Goal: Task Accomplishment & Management: Manage account settings

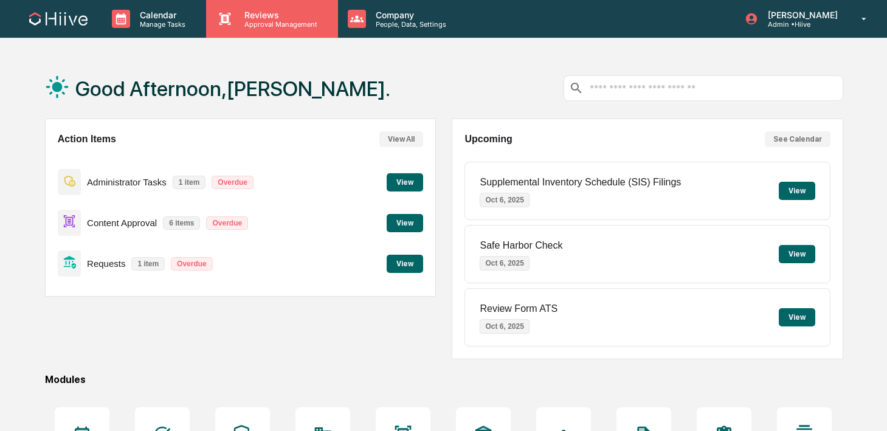
click at [261, 29] on div "Reviews Approval Management" at bounding box center [271, 19] width 131 height 38
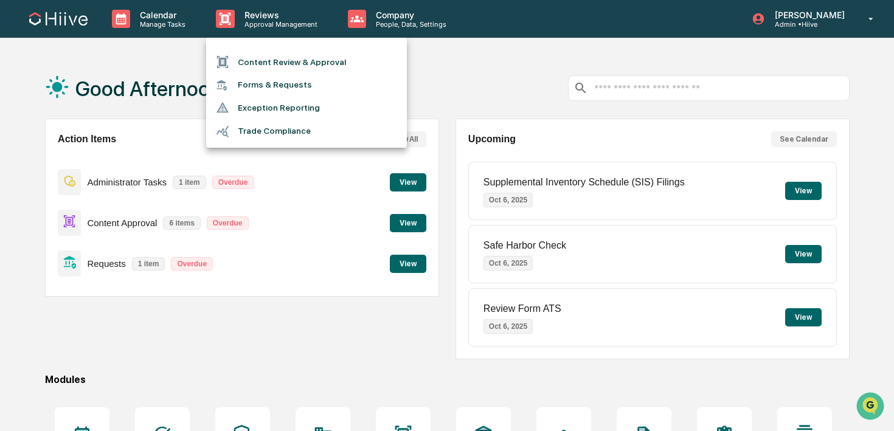
click at [268, 61] on li "Content Review & Approval" at bounding box center [306, 61] width 201 height 23
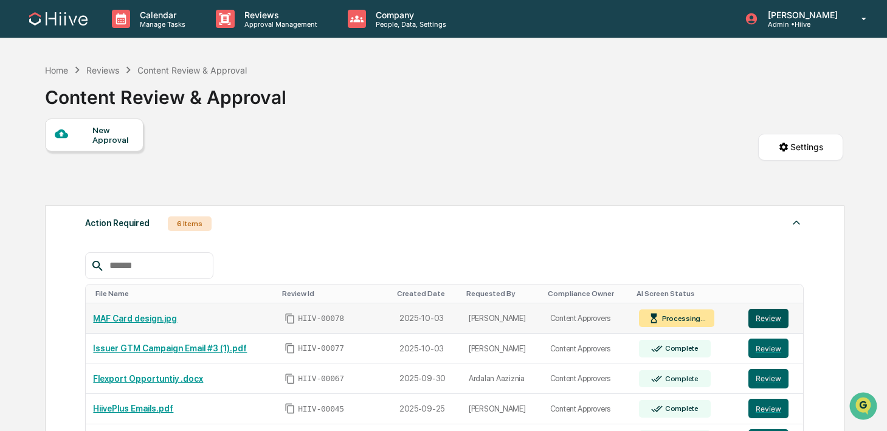
click at [765, 317] on button "Review" at bounding box center [769, 318] width 40 height 19
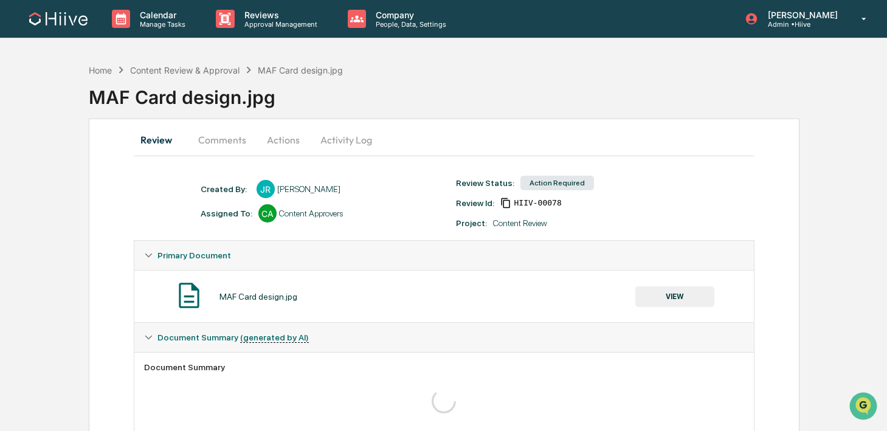
click at [651, 297] on button "VIEW" at bounding box center [674, 296] width 79 height 21
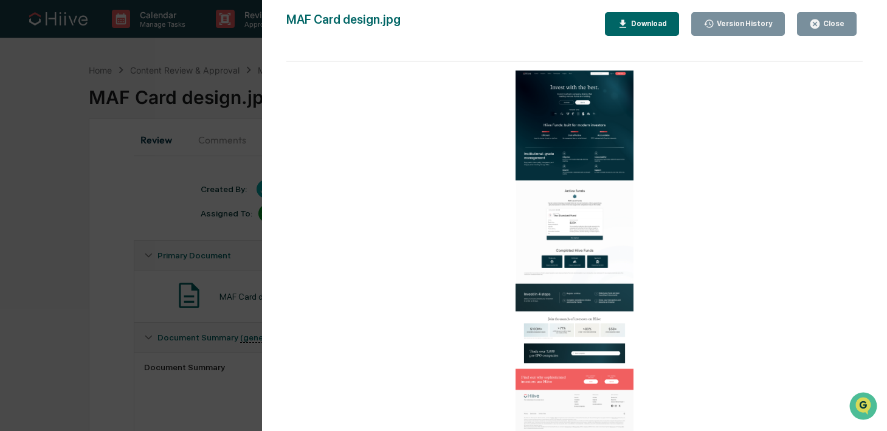
click at [821, 29] on icon "button" at bounding box center [815, 24] width 12 height 12
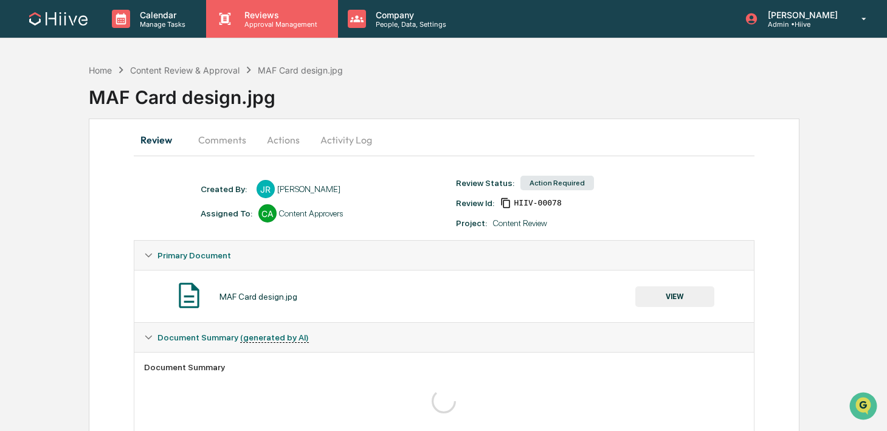
click at [246, 36] on div "Reviews Approval Management" at bounding box center [271, 19] width 131 height 38
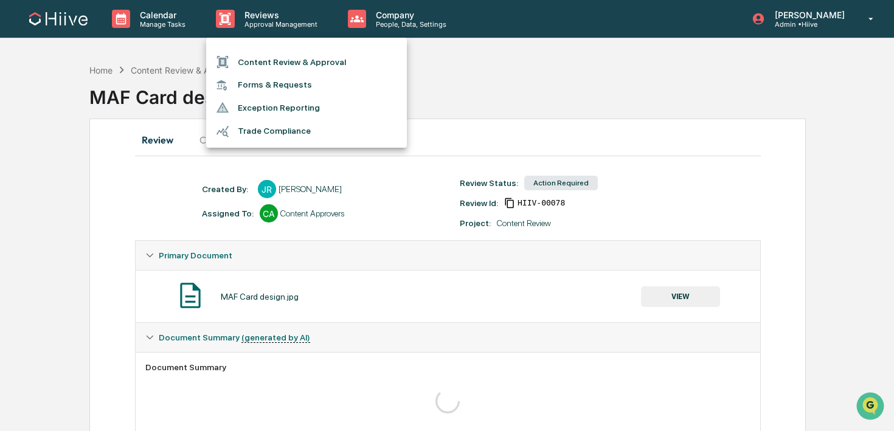
click at [246, 54] on li "Content Review & Approval" at bounding box center [306, 61] width 201 height 23
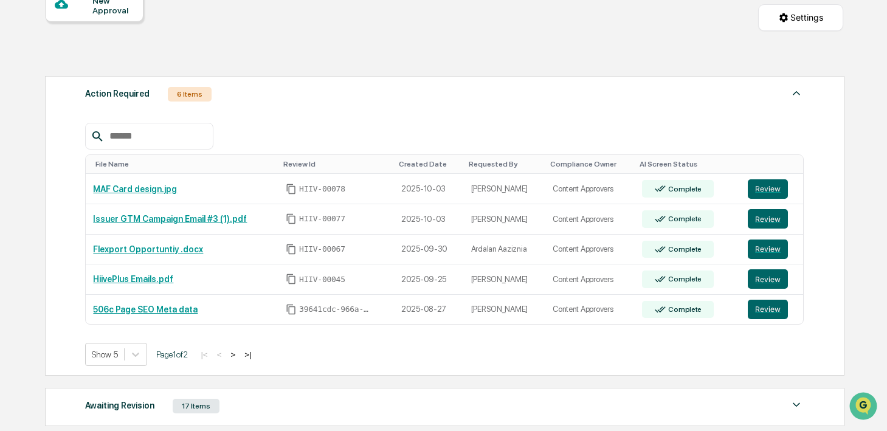
scroll to position [130, 0]
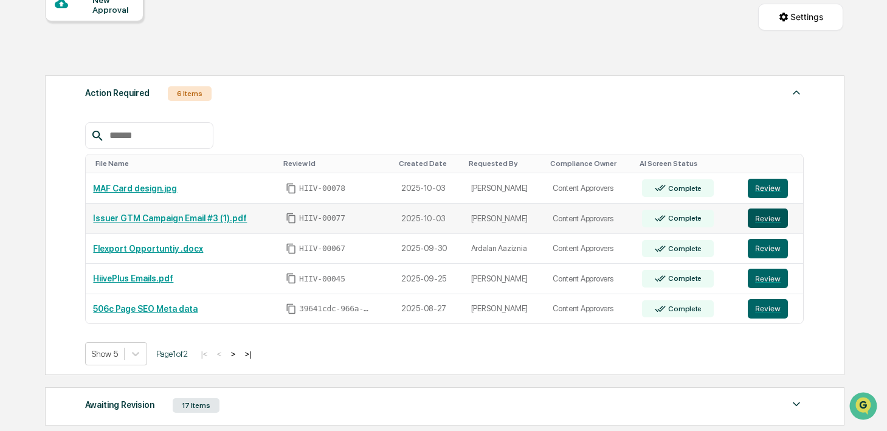
click at [776, 211] on button "Review" at bounding box center [768, 218] width 40 height 19
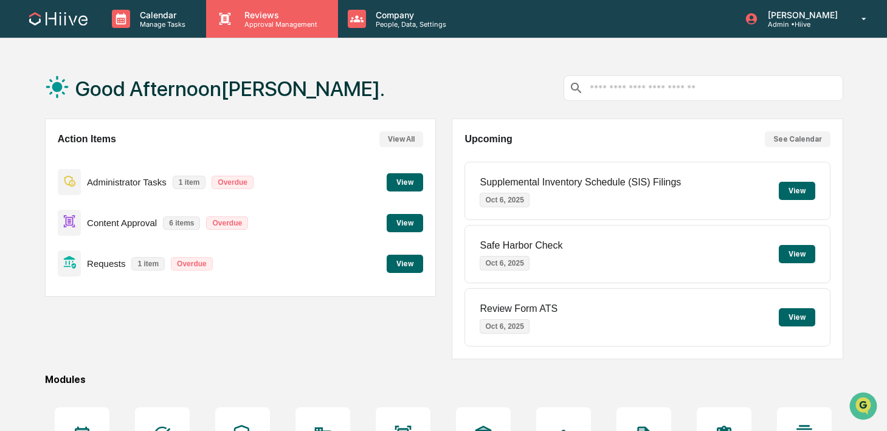
click at [263, 34] on div "Reviews Approval Management" at bounding box center [271, 19] width 131 height 38
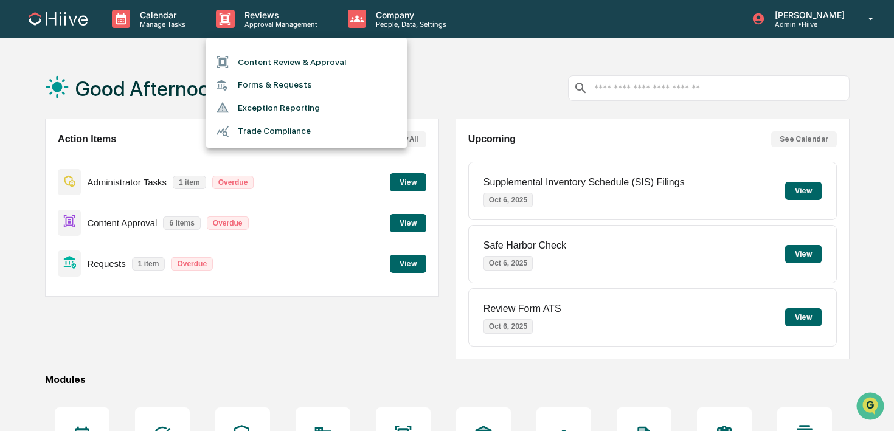
click at [255, 63] on li "Content Review & Approval" at bounding box center [306, 61] width 201 height 23
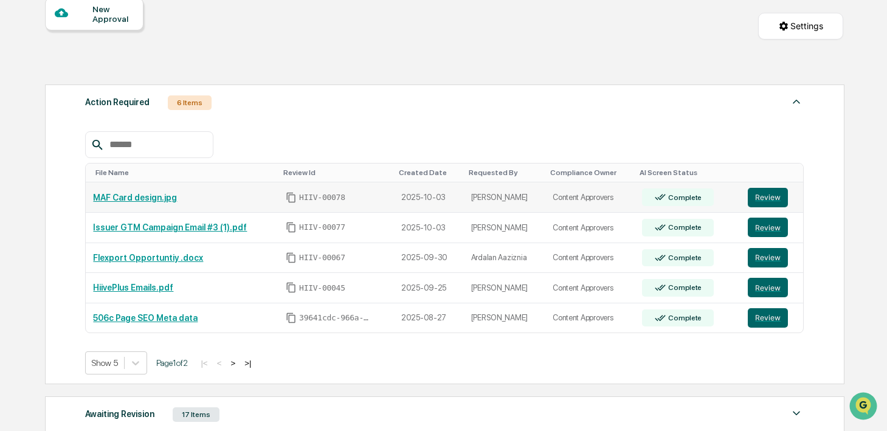
scroll to position [165, 0]
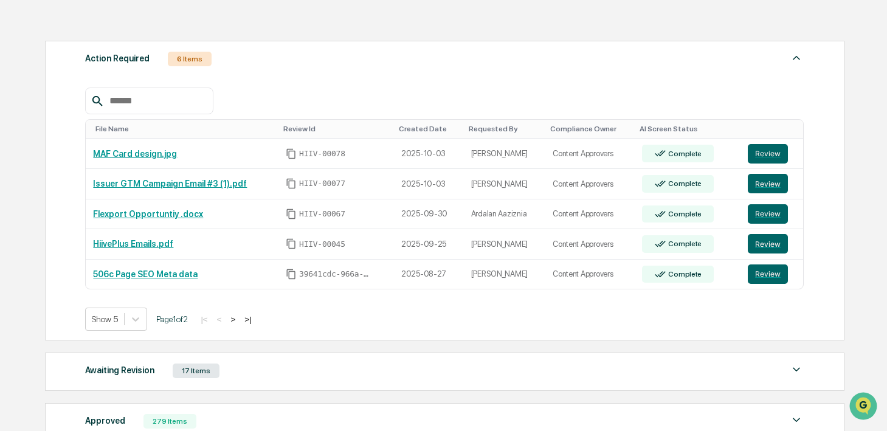
click at [239, 321] on button ">" at bounding box center [233, 319] width 12 height 10
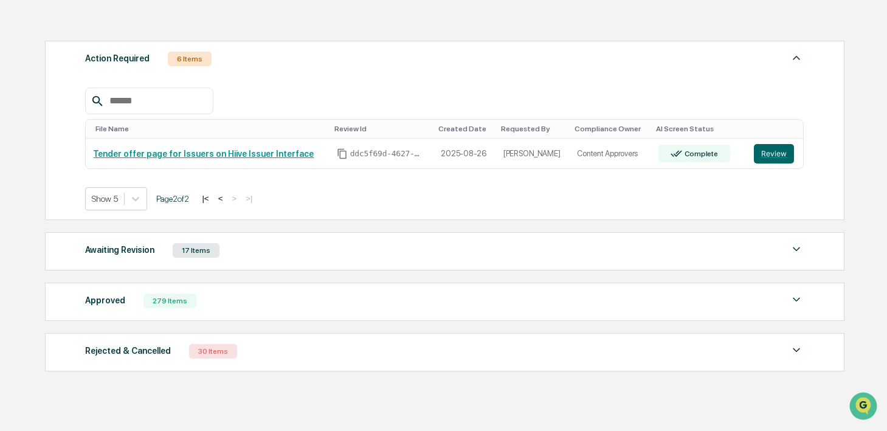
click at [347, 250] on div "Awaiting Revision 17 Items" at bounding box center [444, 250] width 719 height 17
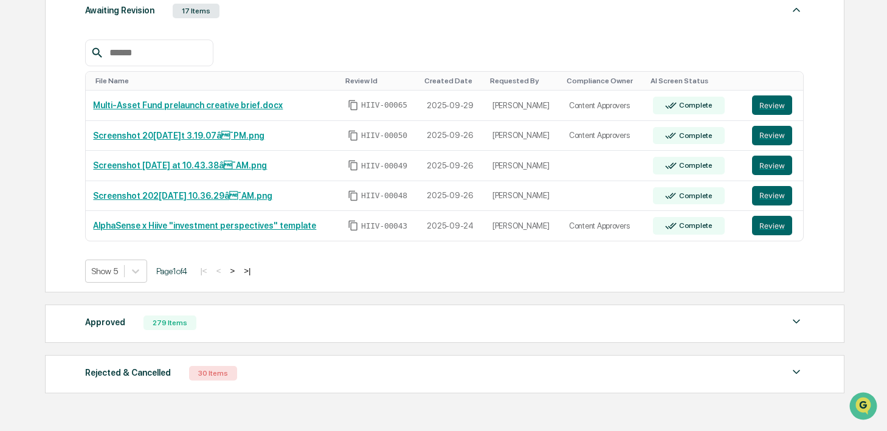
scroll to position [405, 0]
click at [238, 273] on button ">" at bounding box center [232, 270] width 12 height 10
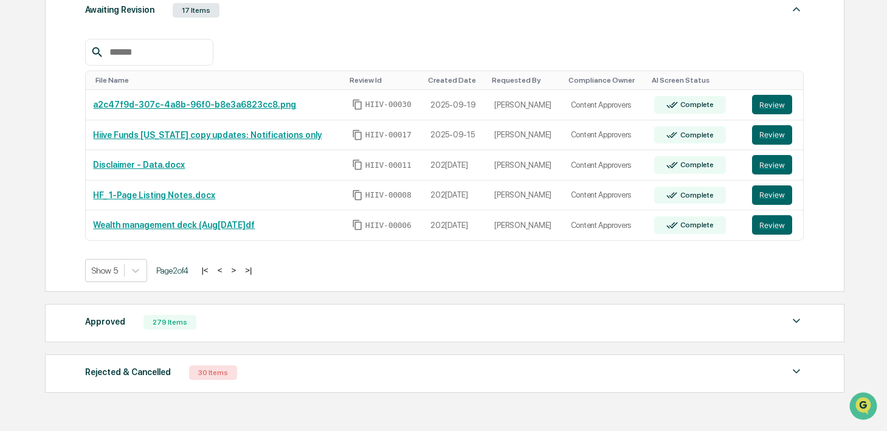
click at [240, 269] on button ">" at bounding box center [233, 270] width 12 height 10
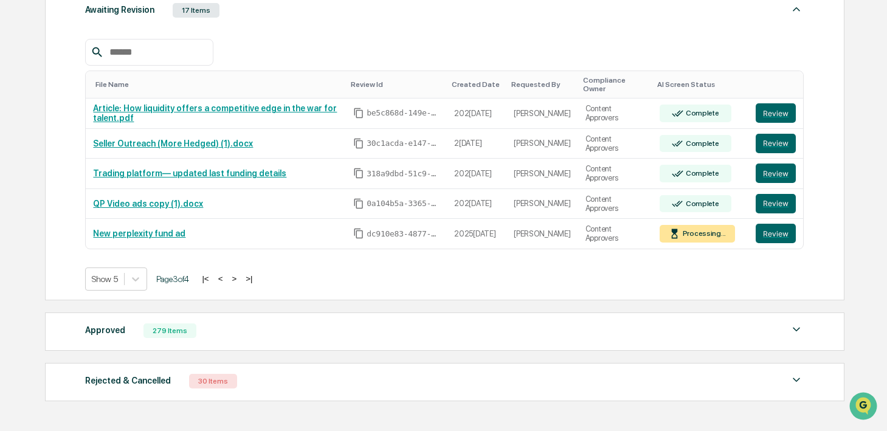
click at [240, 282] on button ">" at bounding box center [234, 279] width 12 height 10
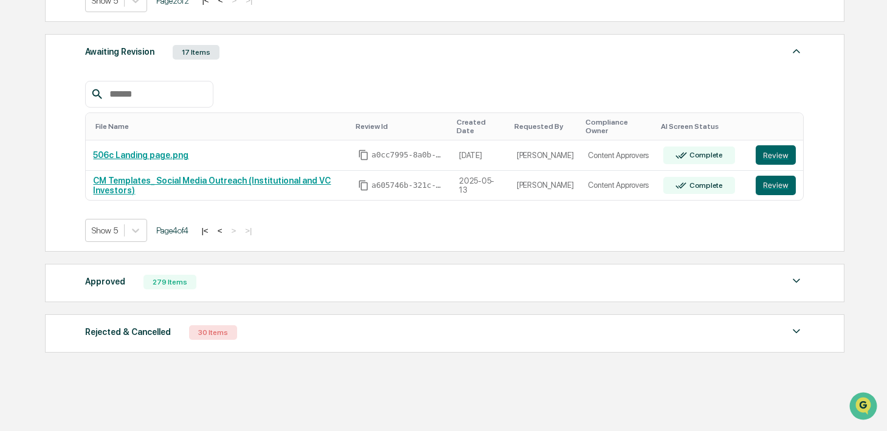
click at [226, 226] on button "<" at bounding box center [220, 231] width 12 height 10
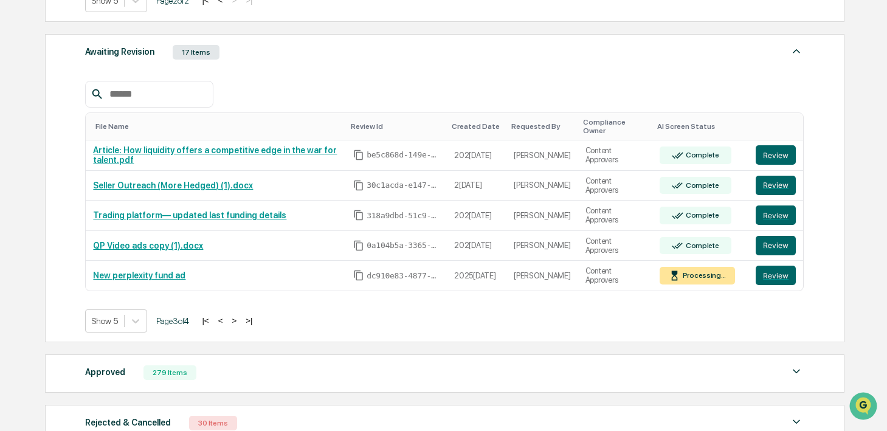
click at [157, 84] on div at bounding box center [149, 94] width 128 height 27
click at [149, 89] on input "text" at bounding box center [156, 94] width 103 height 16
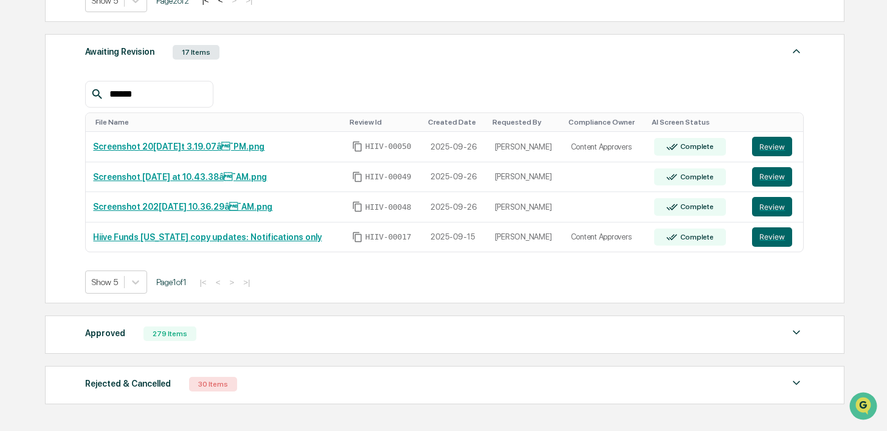
type input "******"
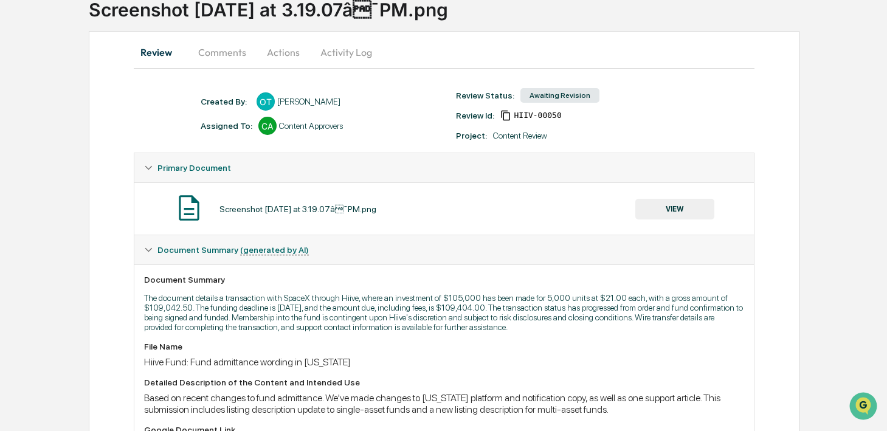
scroll to position [192, 0]
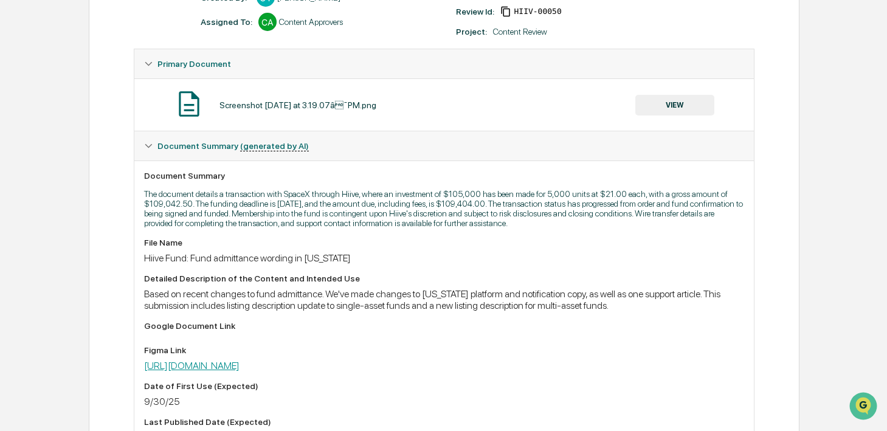
click at [240, 372] on link "https://www.figma.com/board/yKJ9HXuRuMluztbRnvZnl7/Investor-team?node-id=1-2425…" at bounding box center [191, 366] width 95 height 12
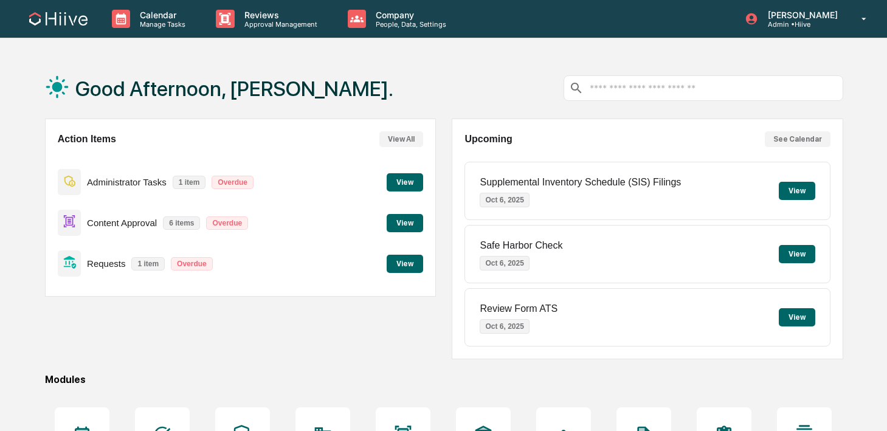
click at [255, 44] on div "Calendar Manage Tasks Reviews Approval Management Company People, Data, Setting…" at bounding box center [443, 294] width 887 height 589
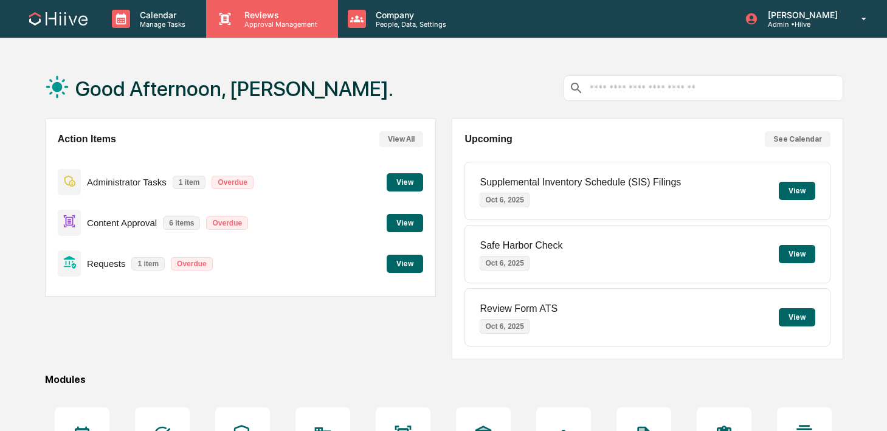
click at [255, 33] on div "Reviews Approval Management" at bounding box center [271, 19] width 131 height 38
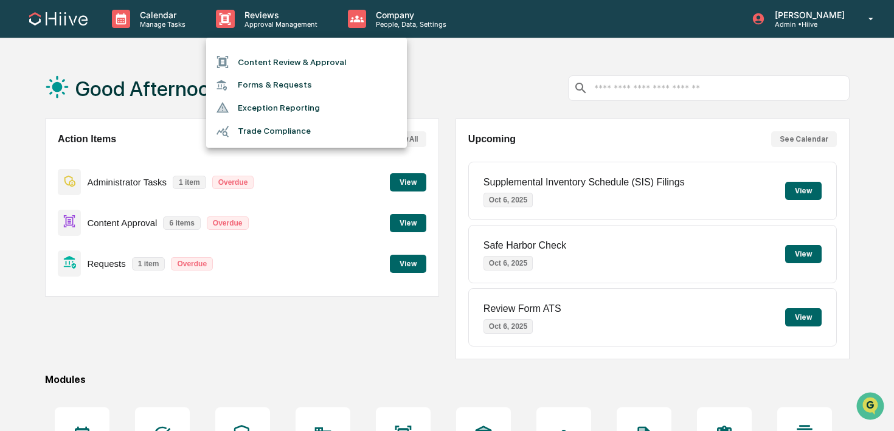
click at [255, 58] on li "Content Review & Approval" at bounding box center [306, 61] width 201 height 23
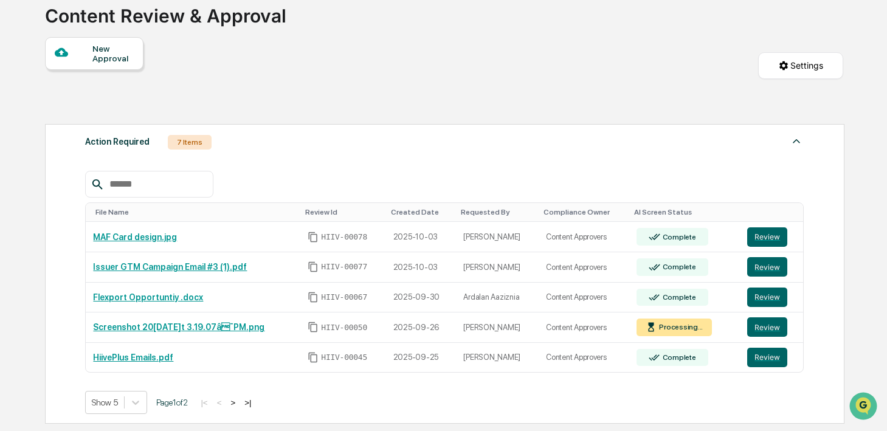
scroll to position [82, 0]
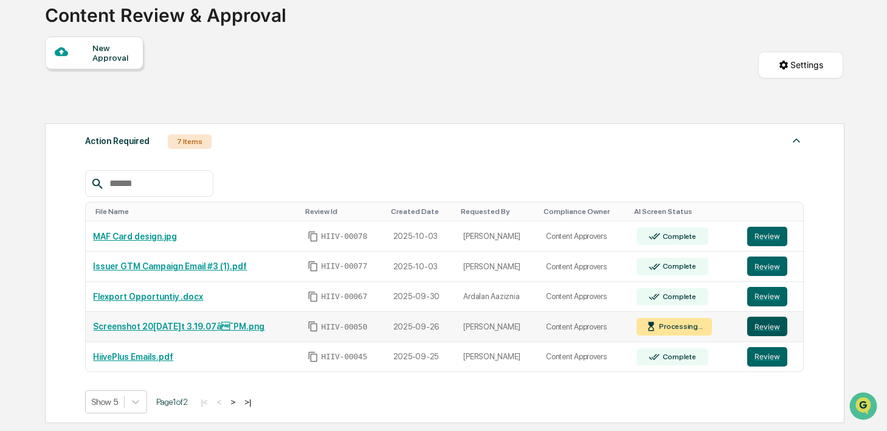
click at [776, 322] on button "Review" at bounding box center [767, 326] width 40 height 19
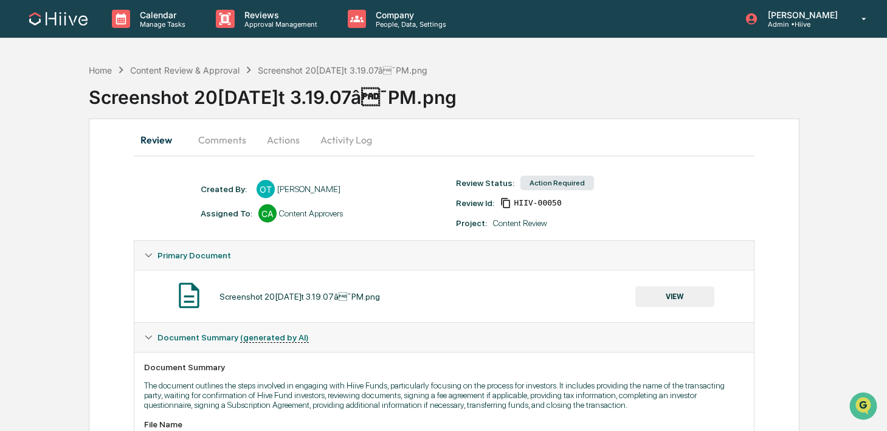
click at [654, 291] on button "VIEW" at bounding box center [674, 296] width 79 height 21
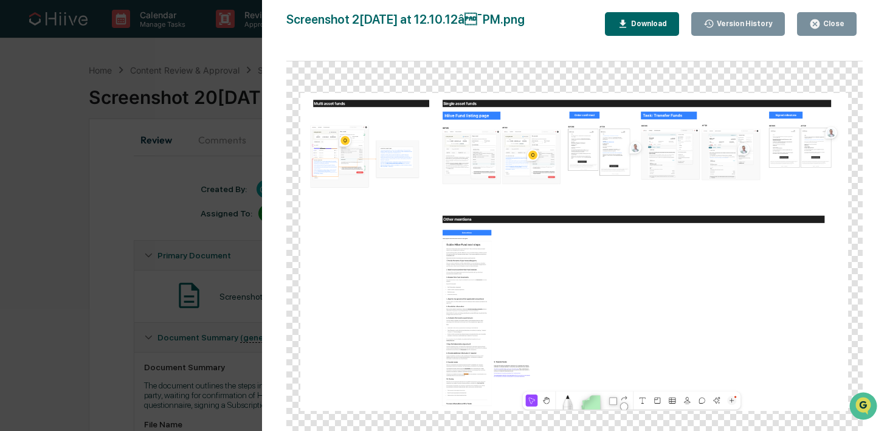
click at [657, 27] on div "Download" at bounding box center [648, 23] width 38 height 9
click at [656, 20] on div "Download" at bounding box center [648, 23] width 38 height 9
click at [642, 237] on img at bounding box center [574, 252] width 548 height 318
click at [821, 21] on icon "button" at bounding box center [815, 24] width 12 height 12
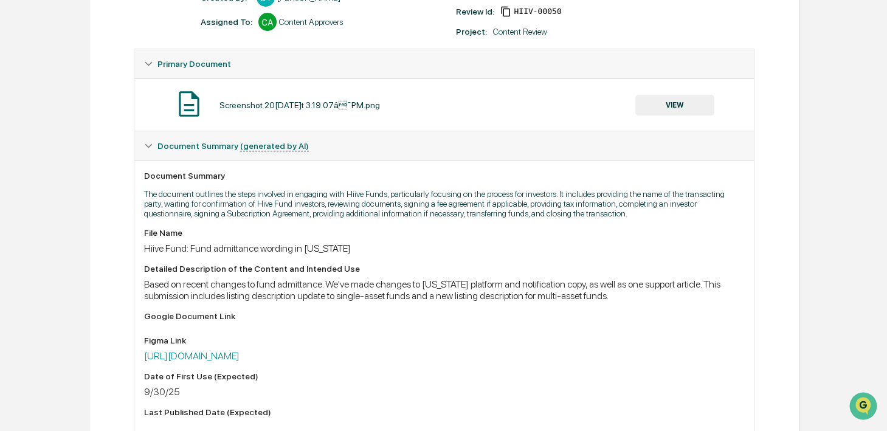
scroll to position [200, 0]
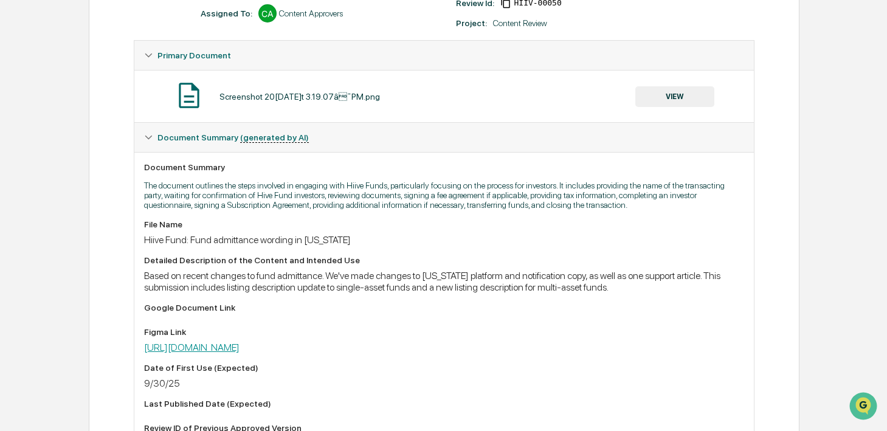
click at [240, 353] on link "https://www.figma.com/board/yKJ9HXuRuMluztbRnvZnl7/Investor-team?node-id=1-2425…" at bounding box center [191, 348] width 95 height 12
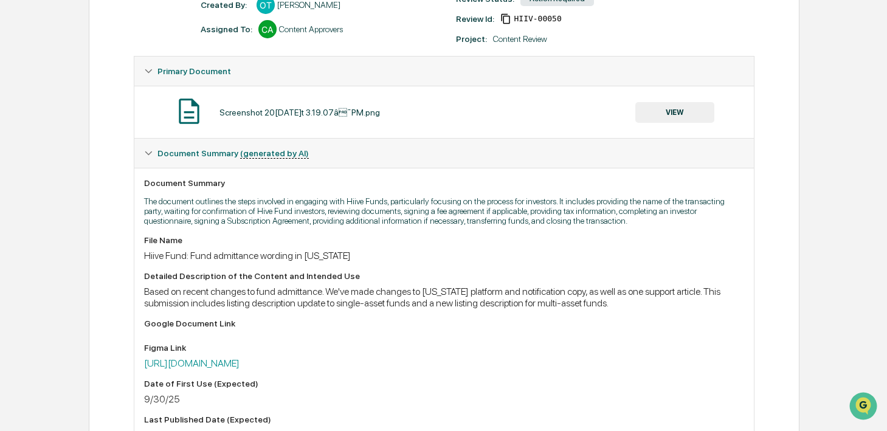
scroll to position [0, 0]
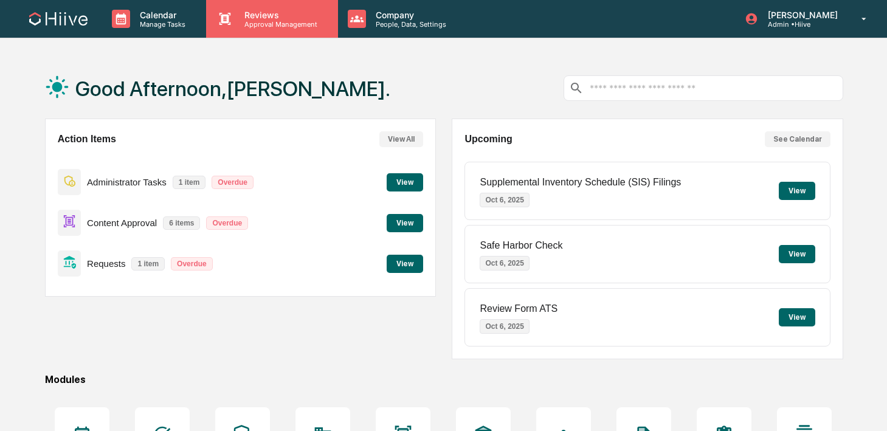
click at [264, 24] on p "Approval Management" at bounding box center [279, 24] width 89 height 9
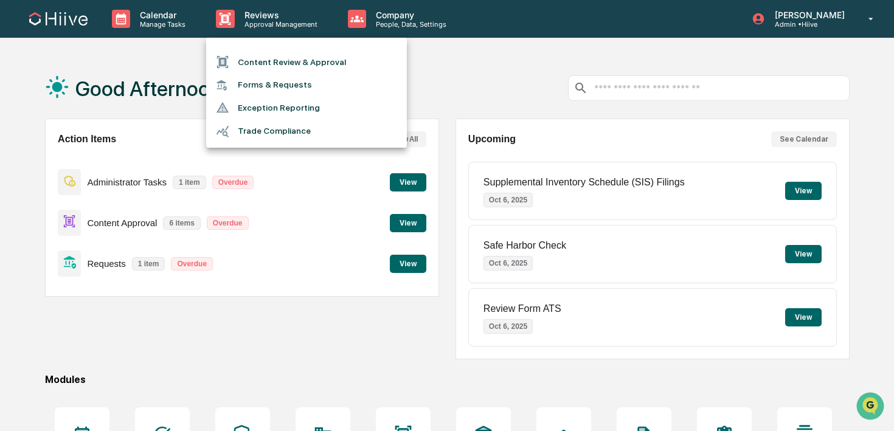
click at [272, 63] on li "Content Review & Approval" at bounding box center [306, 61] width 201 height 23
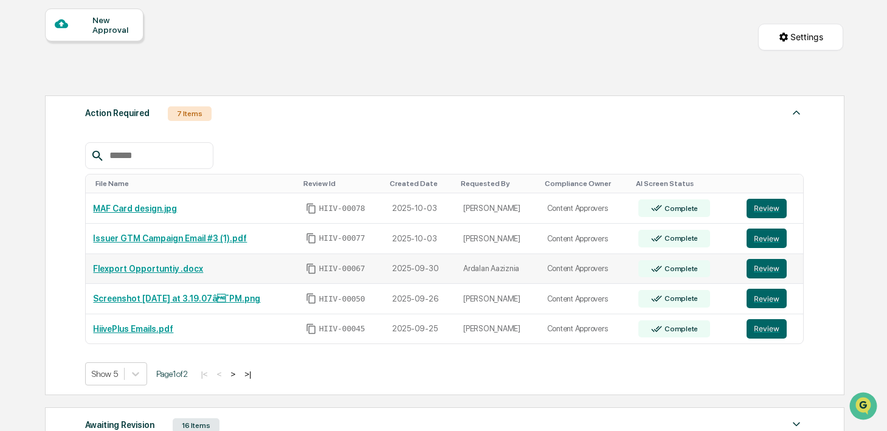
scroll to position [119, 0]
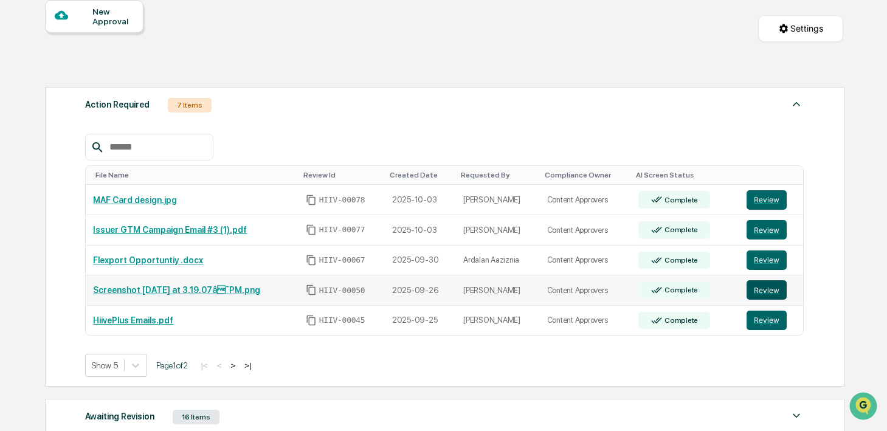
click at [785, 293] on button "Review" at bounding box center [767, 289] width 40 height 19
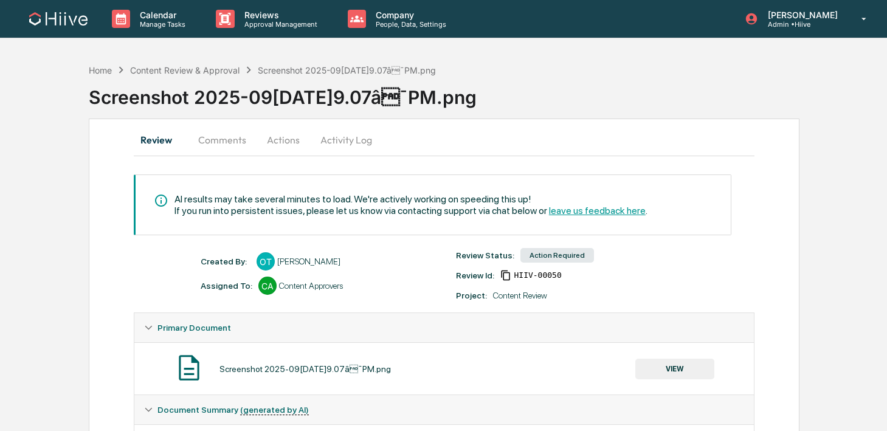
click at [342, 135] on button "Activity Log" at bounding box center [346, 139] width 71 height 29
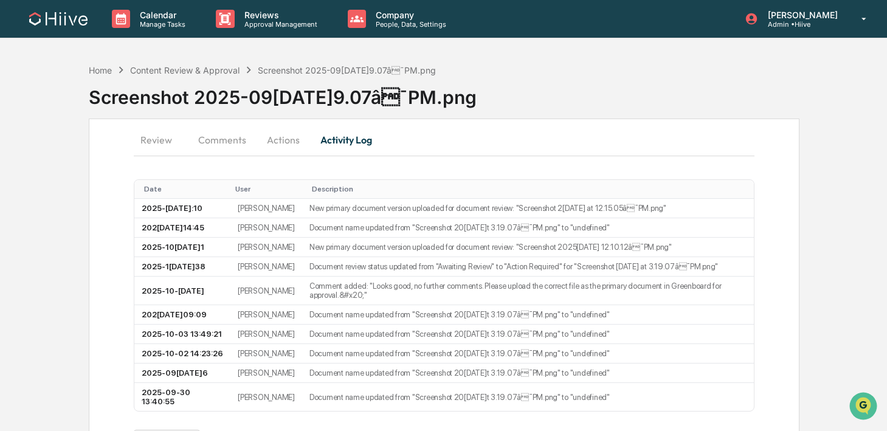
click at [291, 138] on button "Actions" at bounding box center [283, 139] width 55 height 29
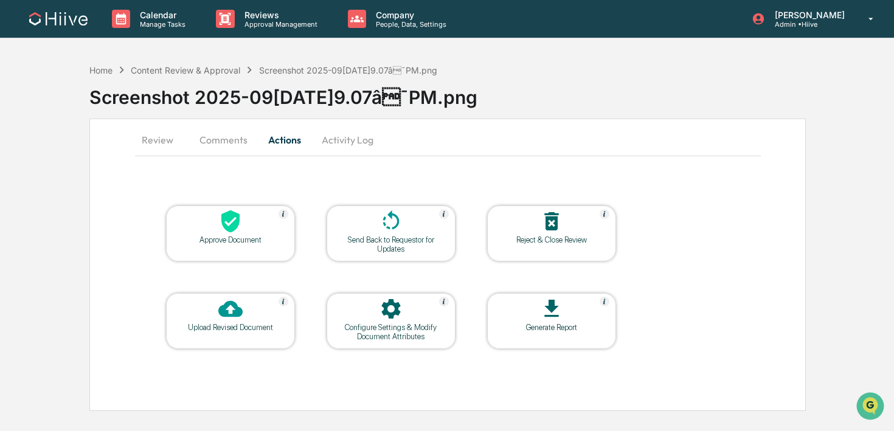
click at [387, 221] on icon at bounding box center [391, 221] width 24 height 24
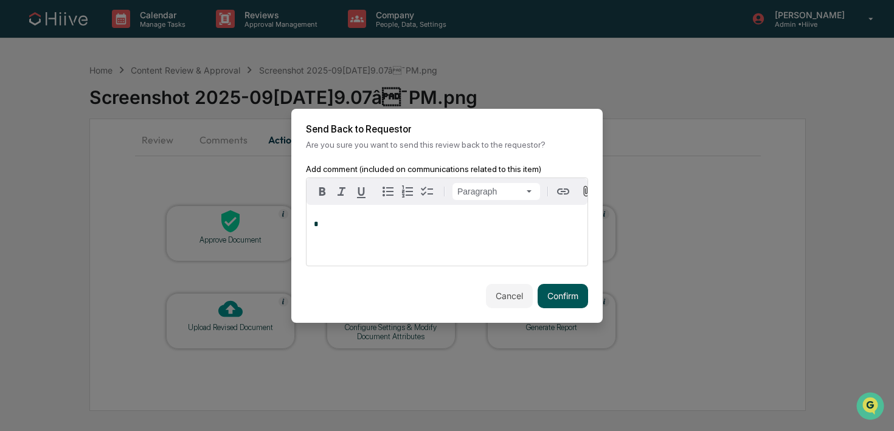
click at [554, 295] on button "Confirm" at bounding box center [563, 296] width 50 height 24
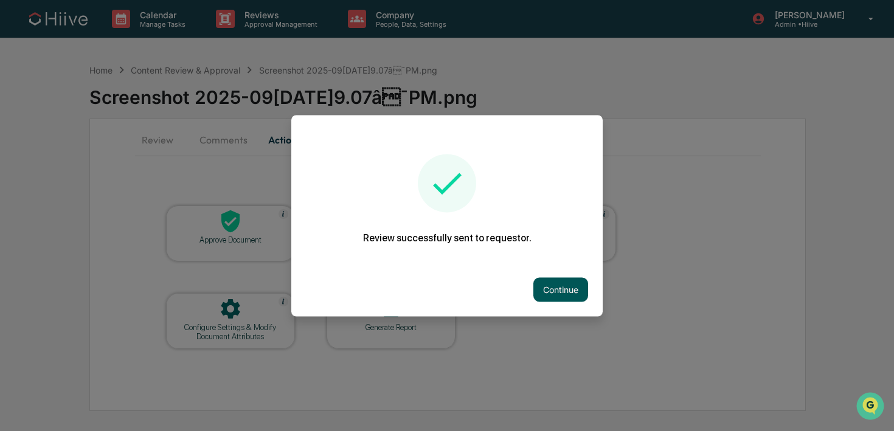
click at [554, 277] on button "Continue" at bounding box center [560, 289] width 55 height 24
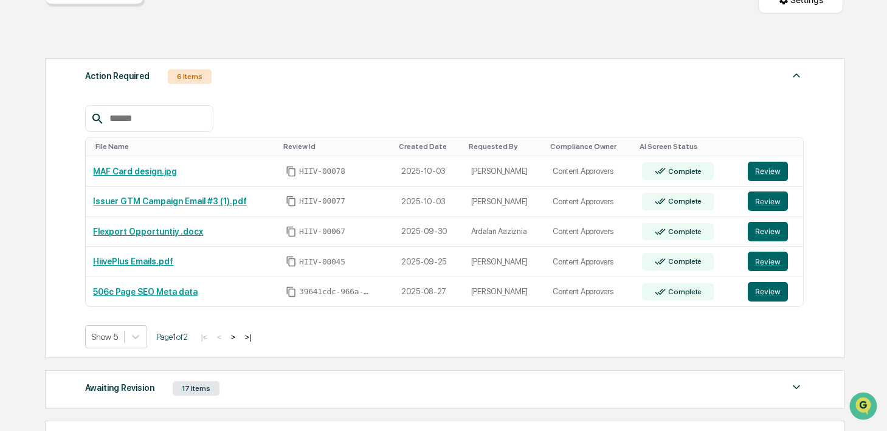
scroll to position [312, 0]
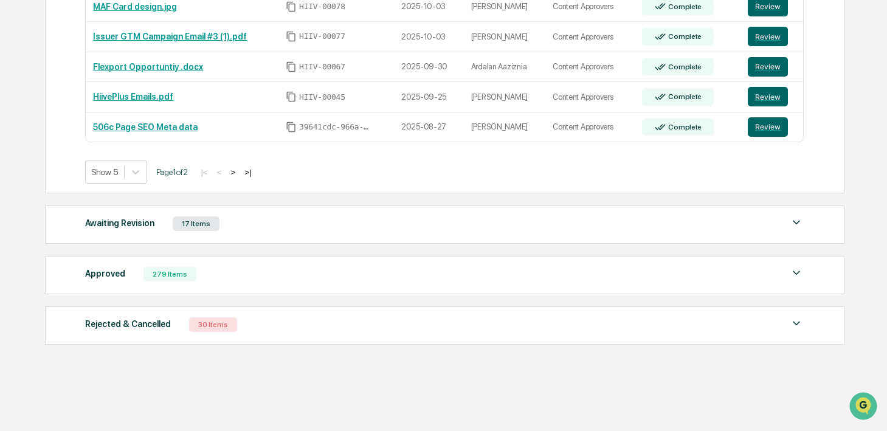
click at [239, 171] on button ">" at bounding box center [233, 172] width 12 height 10
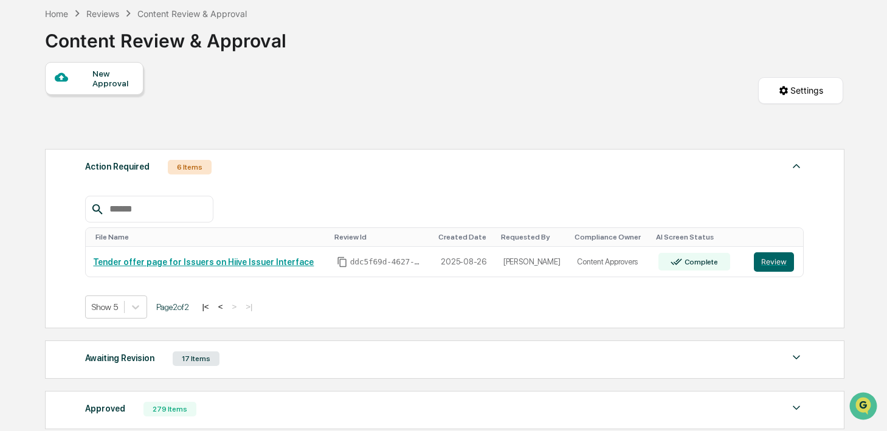
scroll to position [192, 0]
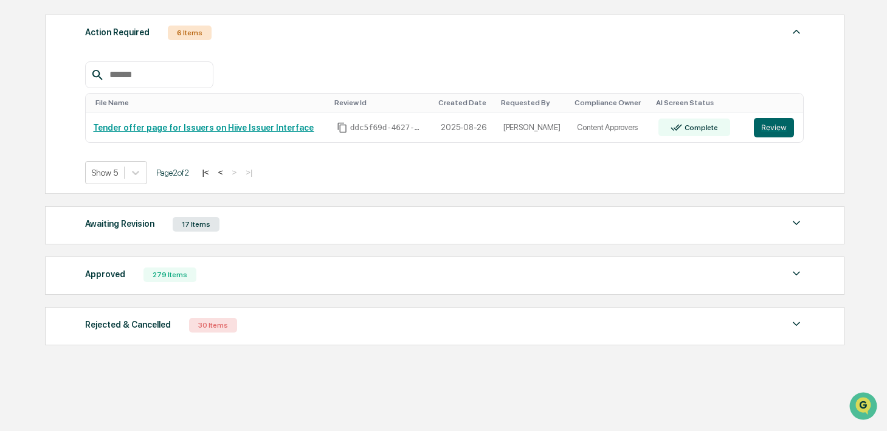
click at [207, 274] on div "Approved 279 Items" at bounding box center [444, 274] width 719 height 17
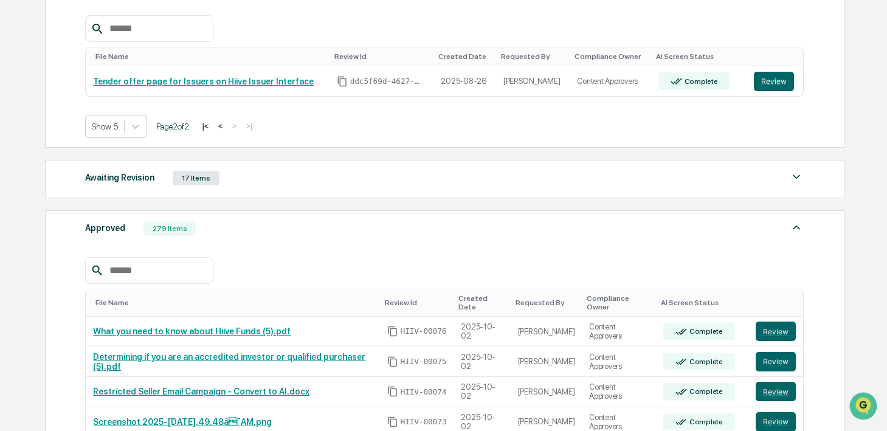
click at [229, 185] on div "Awaiting Revision 17 Items" at bounding box center [444, 178] width 719 height 17
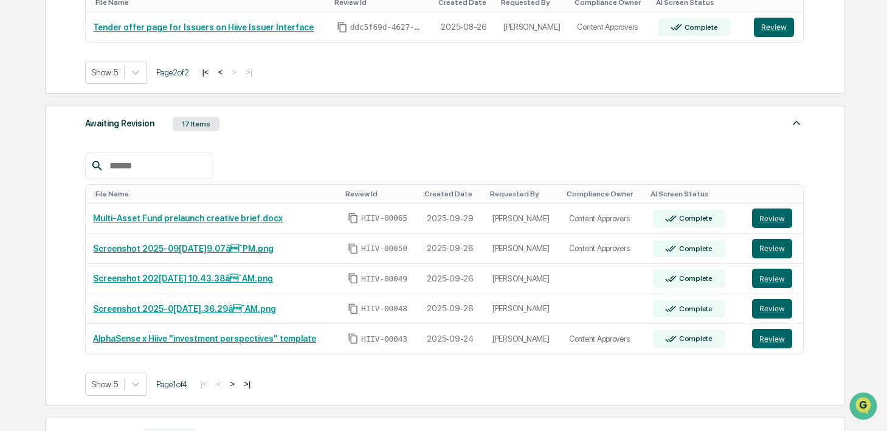
scroll to position [303, 0]
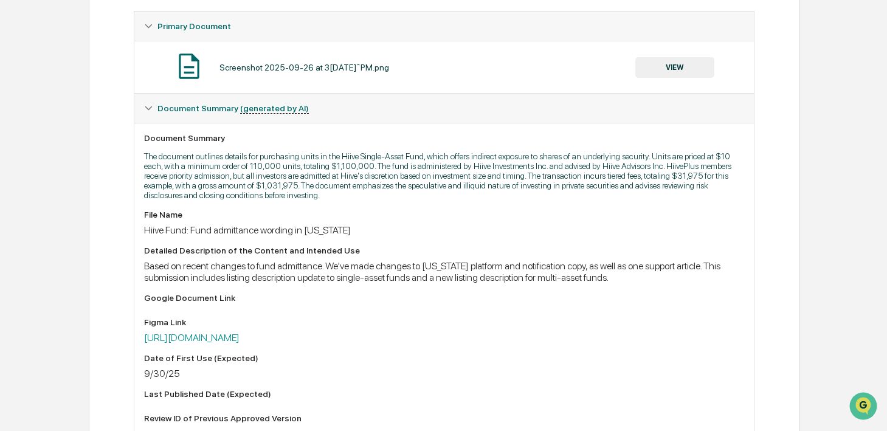
scroll to position [185, 0]
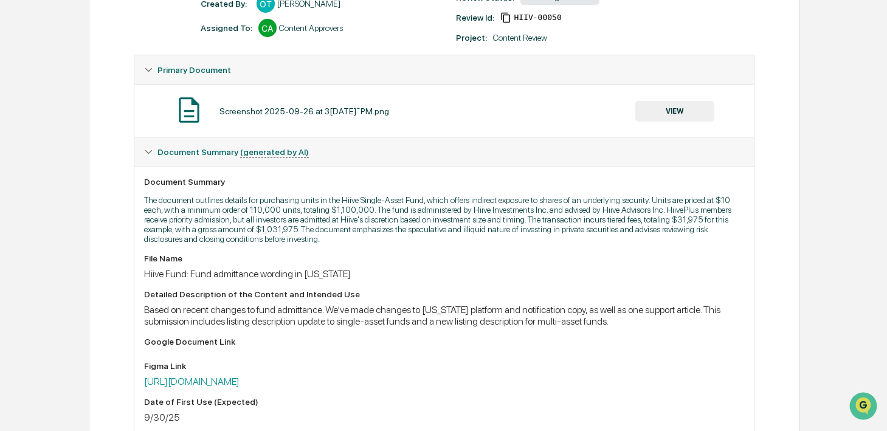
click at [646, 114] on button "VIEW" at bounding box center [674, 111] width 79 height 21
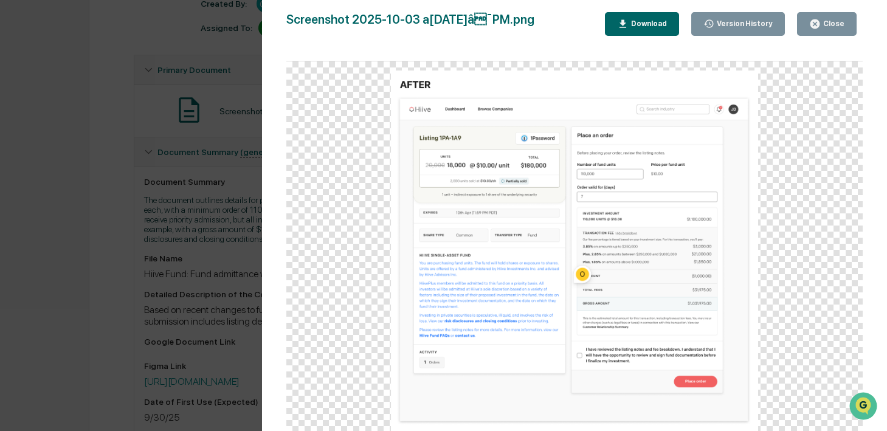
click at [832, 12] on button "Close" at bounding box center [827, 24] width 60 height 24
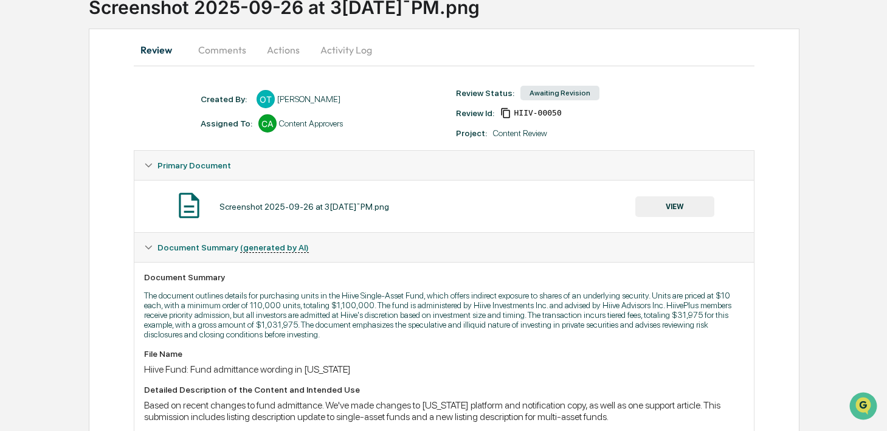
scroll to position [74, 0]
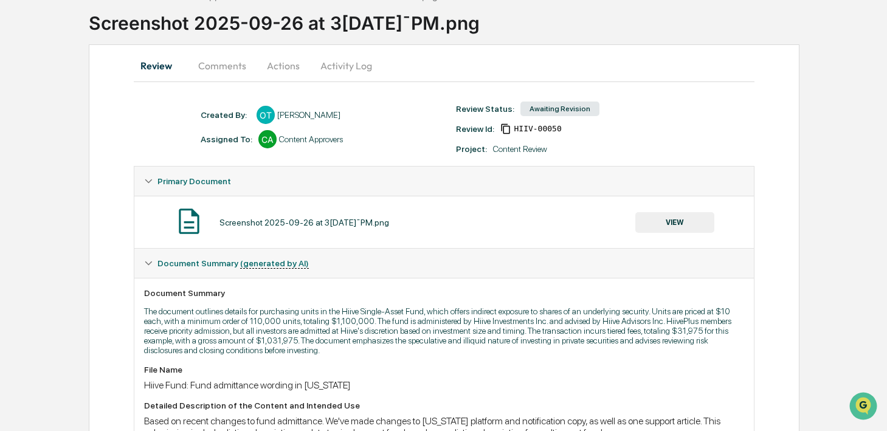
click at [359, 67] on button "Activity Log" at bounding box center [346, 65] width 71 height 29
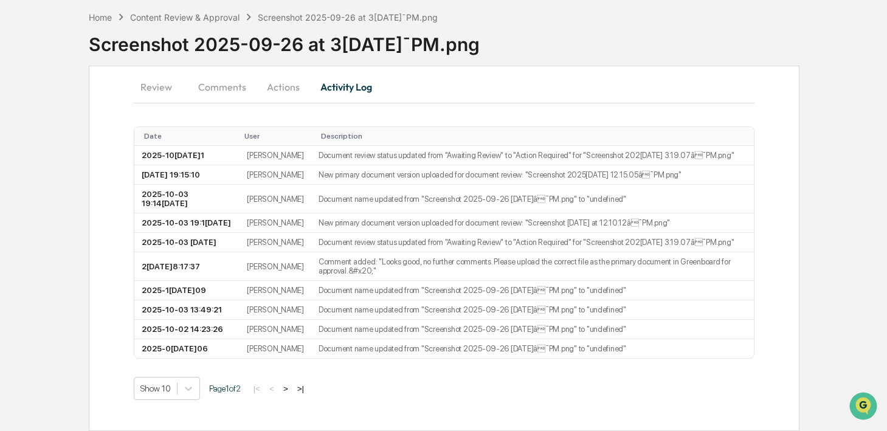
click at [258, 80] on button "Actions" at bounding box center [283, 86] width 55 height 29
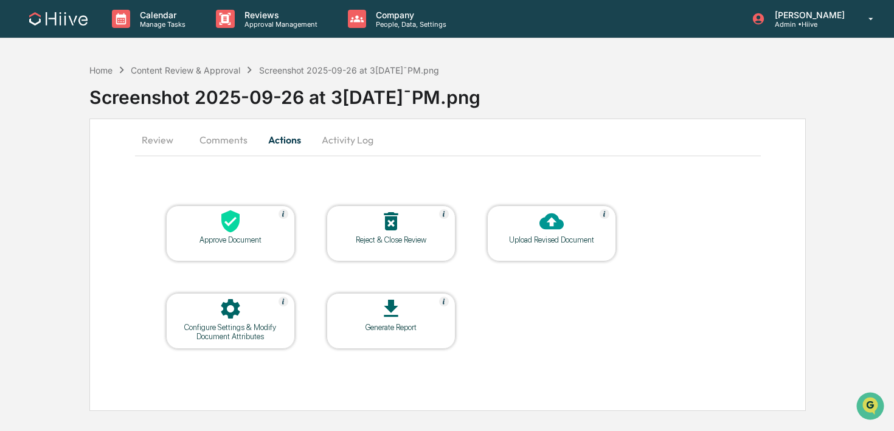
click at [538, 220] on div at bounding box center [552, 222] width 122 height 26
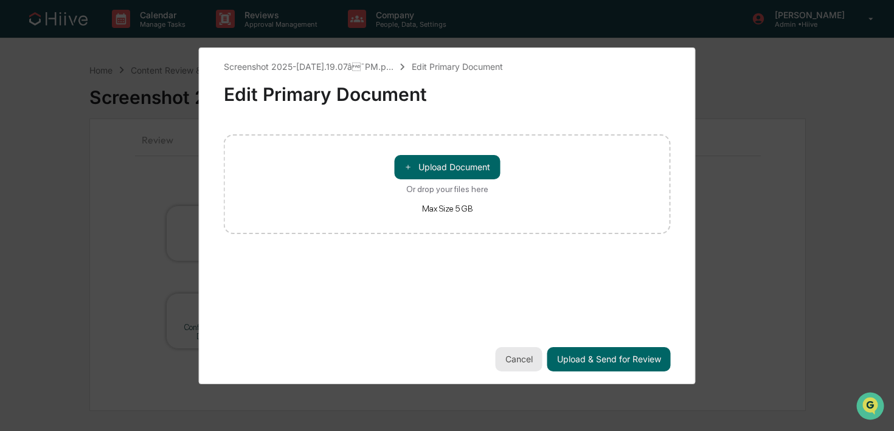
click at [519, 359] on button "Cancel" at bounding box center [519, 359] width 47 height 24
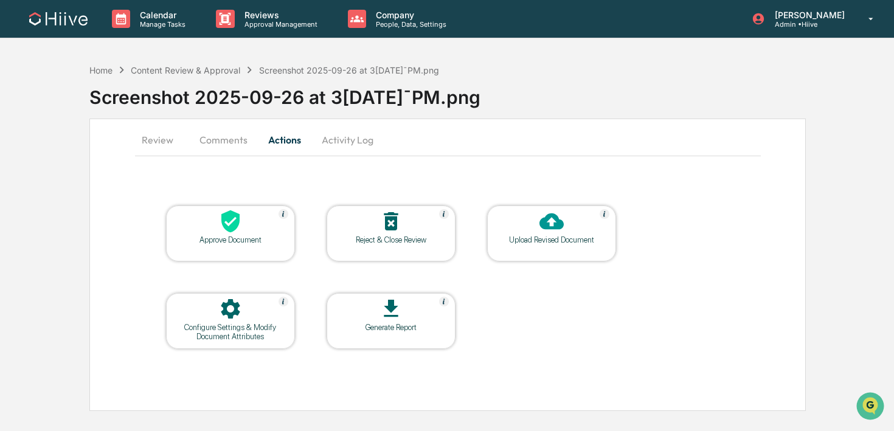
click at [551, 263] on table "Approve Document Reject & Close Review Upload Revised Document Configure Settin…" at bounding box center [391, 278] width 512 height 206
click at [553, 241] on div "Upload Revised Document" at bounding box center [551, 239] width 109 height 9
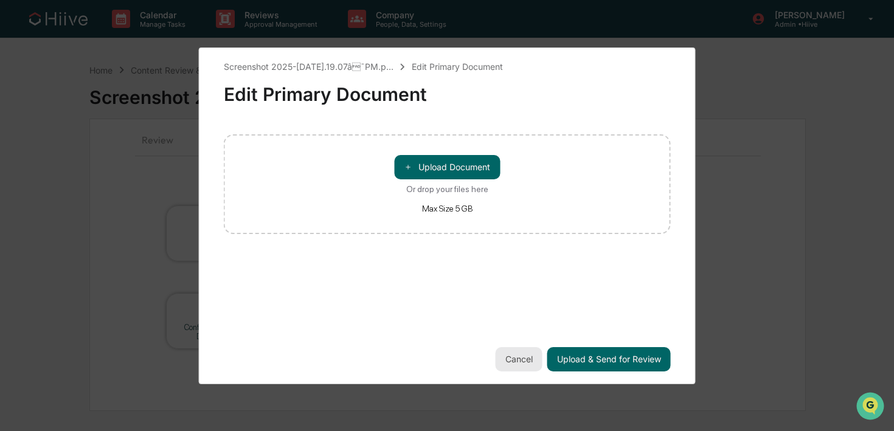
click at [510, 358] on button "Cancel" at bounding box center [519, 359] width 47 height 24
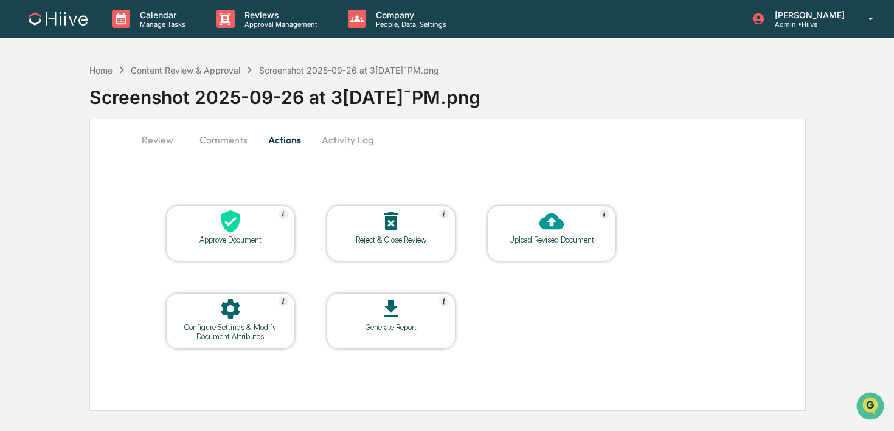
click at [328, 143] on button "Activity Log" at bounding box center [347, 139] width 71 height 29
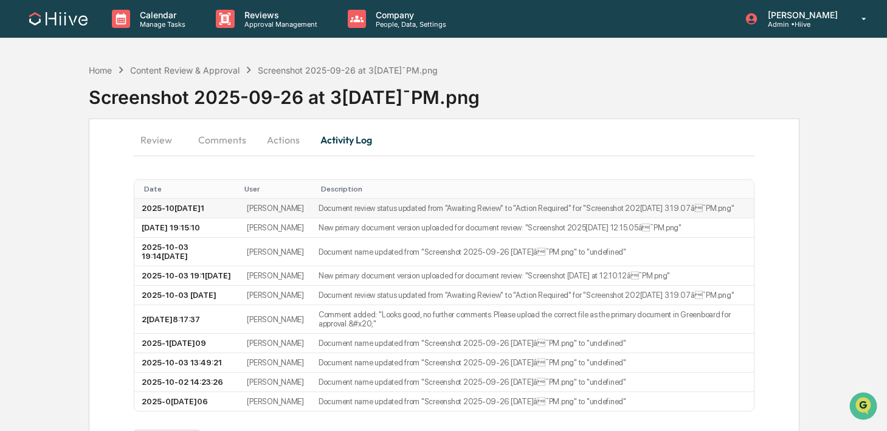
scroll to position [36, 0]
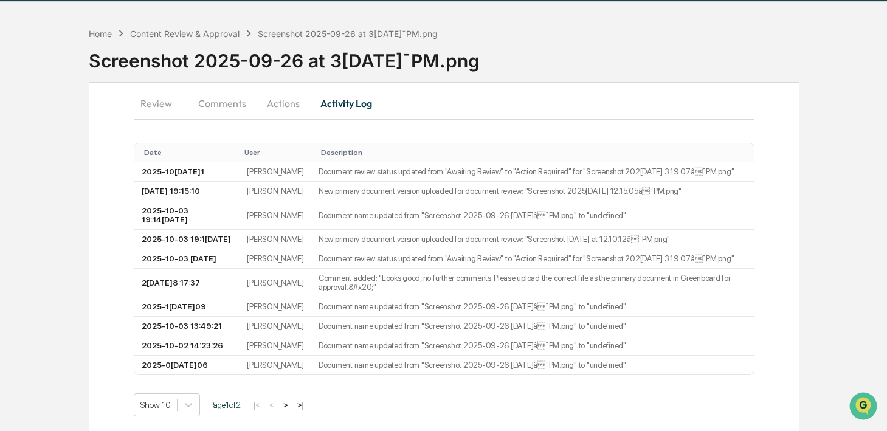
click at [225, 111] on button "Comments" at bounding box center [221, 103] width 67 height 29
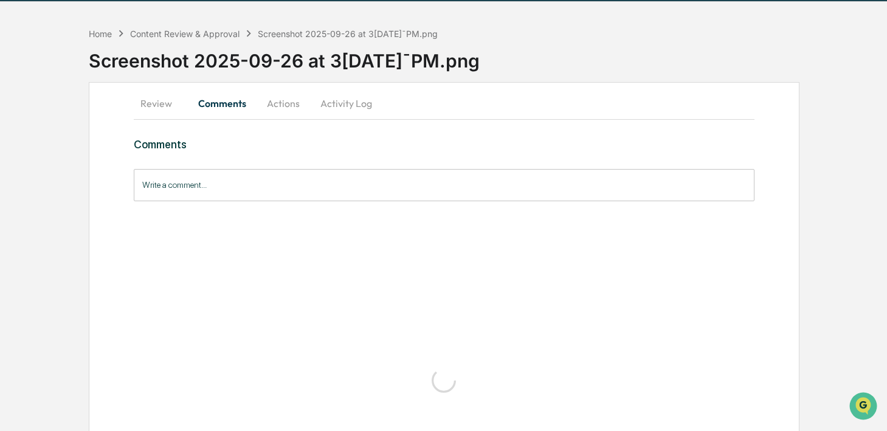
scroll to position [0, 0]
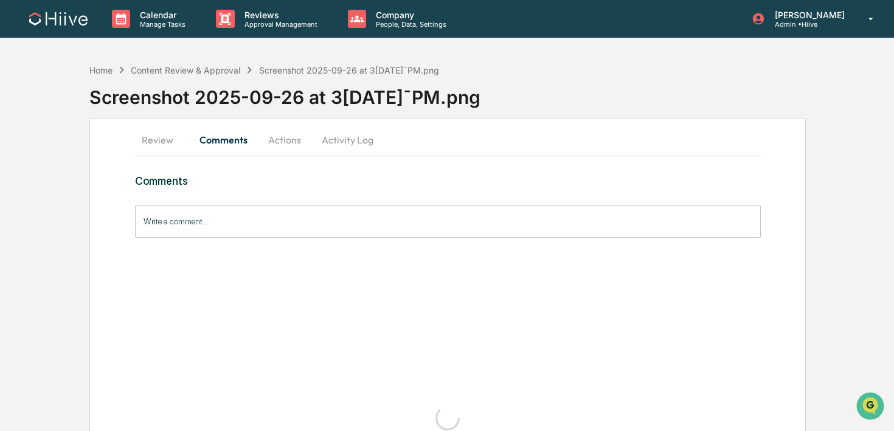
click at [168, 115] on div "Home Content Review & Approval Screenshot 2025-09-26 at [DATE]¯PM.png Screensh…" at bounding box center [491, 88] width 804 height 61
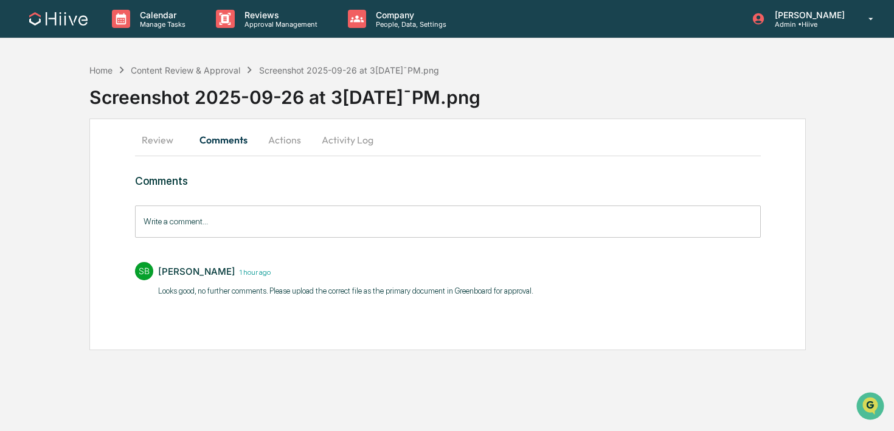
click at [157, 131] on button "Review" at bounding box center [162, 139] width 55 height 29
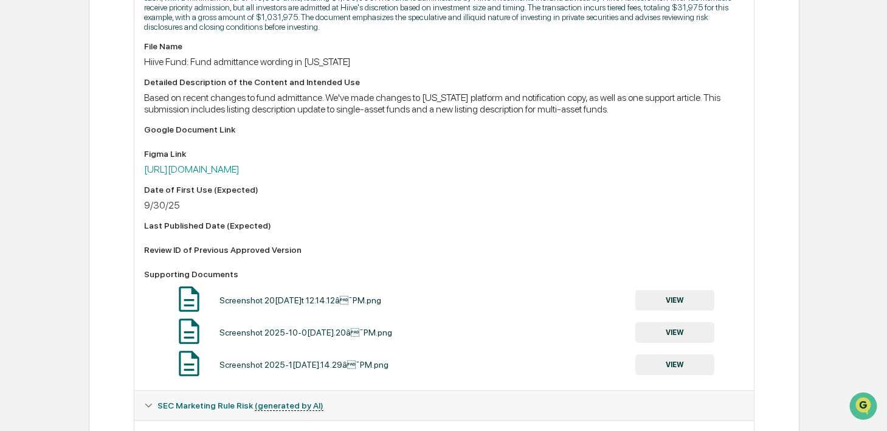
scroll to position [474, 0]
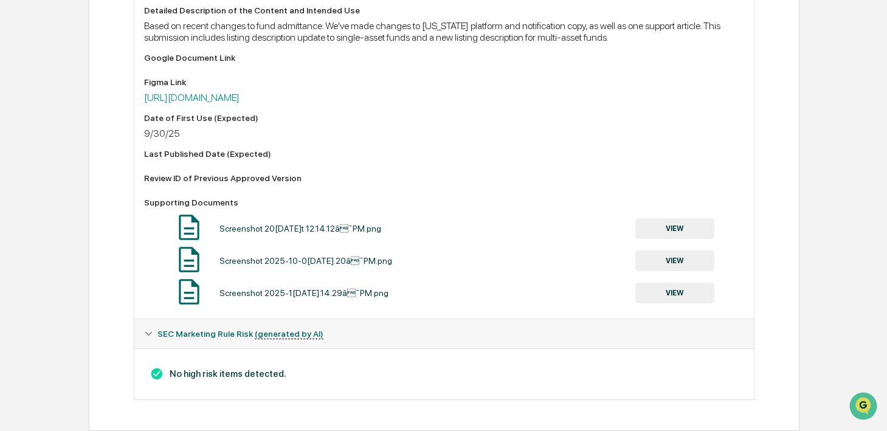
click at [683, 215] on div "Screenshot 2025-10-[DATE]4.12â¯PM.png VIEW" at bounding box center [444, 228] width 600 height 32
click at [674, 225] on button "VIEW" at bounding box center [674, 228] width 79 height 21
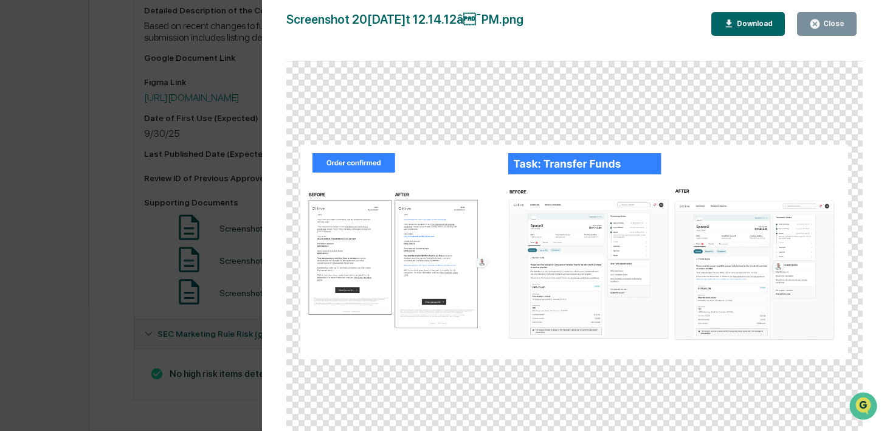
click at [238, 252] on div "Version History 10/03/2025[DATE][PERSON_NAME] Screenshot 2025-10-03 [DATE]12â¯…" at bounding box center [443, 215] width 887 height 431
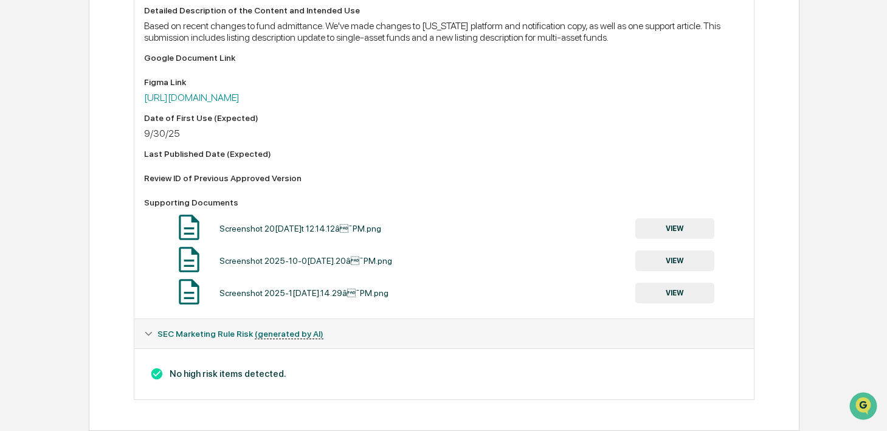
click at [680, 251] on button "VIEW" at bounding box center [674, 261] width 79 height 21
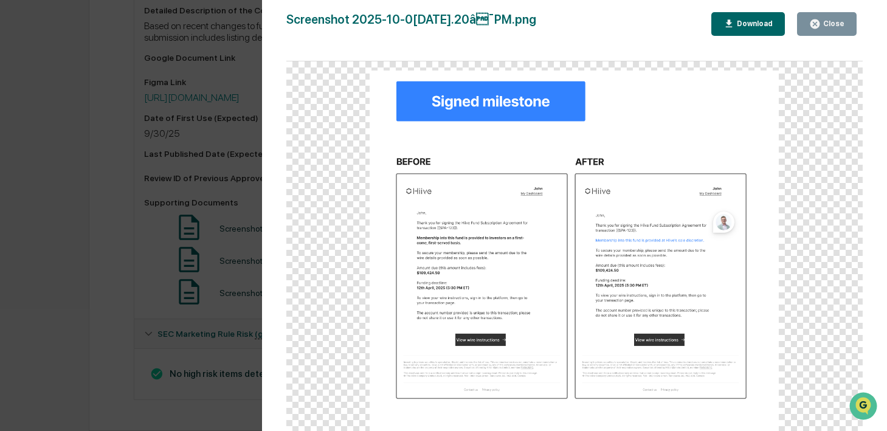
click at [136, 296] on div "Version History 1[DATE]7:14 PM[PERSON_NAME] Screenshot 2[DATE] at 12.14.20â¯PM…" at bounding box center [443, 215] width 887 height 431
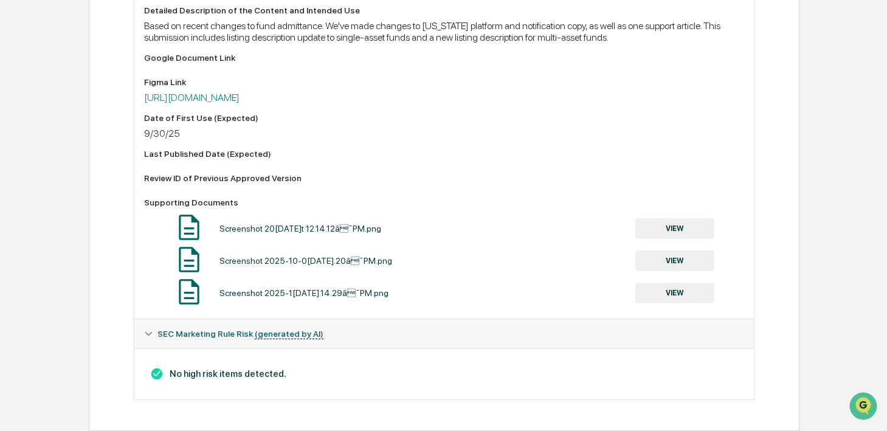
click at [640, 295] on button "VIEW" at bounding box center [674, 293] width 79 height 21
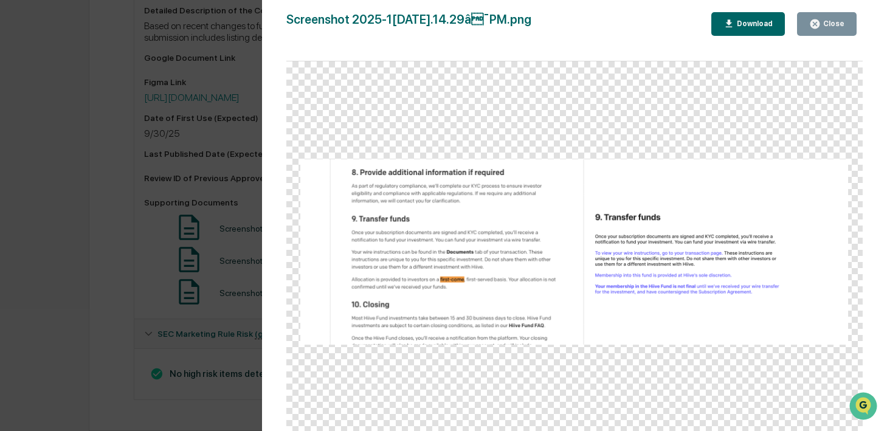
click at [185, 274] on div "Version History 10/03/2[DATE][PERSON_NAME] Screenshot 2025-10[DATE]14.29â¯PM.p…" at bounding box center [443, 215] width 887 height 431
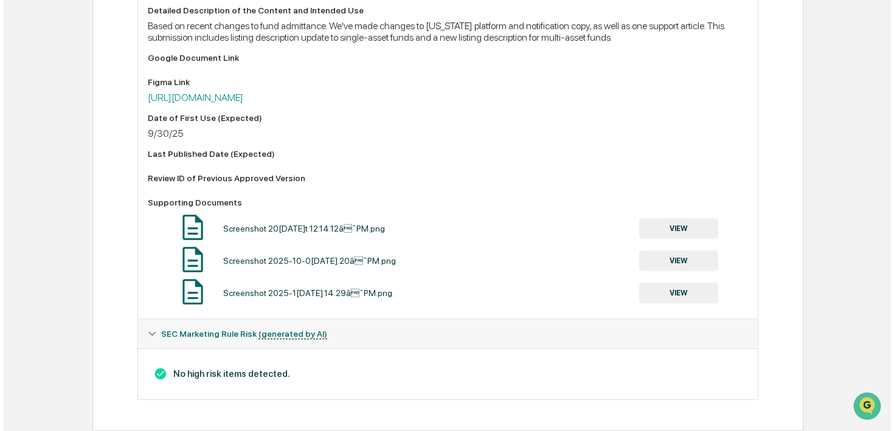
scroll to position [0, 0]
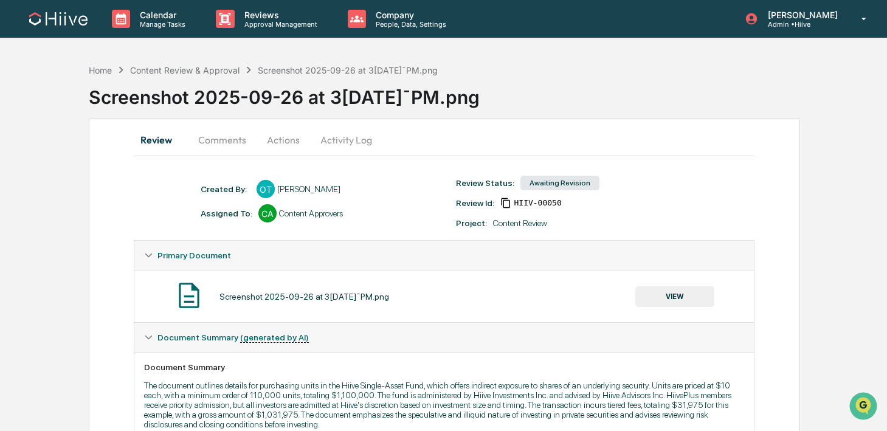
click at [212, 144] on button "Comments" at bounding box center [221, 139] width 67 height 29
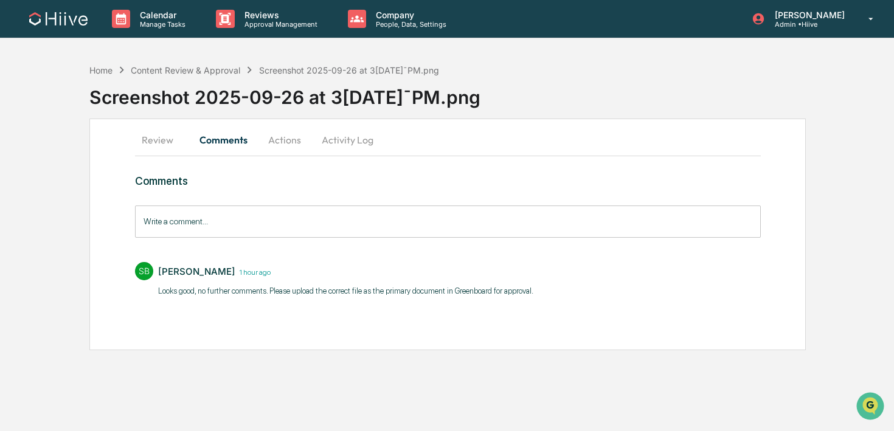
click at [215, 224] on div "Write a comment... Write a comment..." at bounding box center [448, 222] width 626 height 32
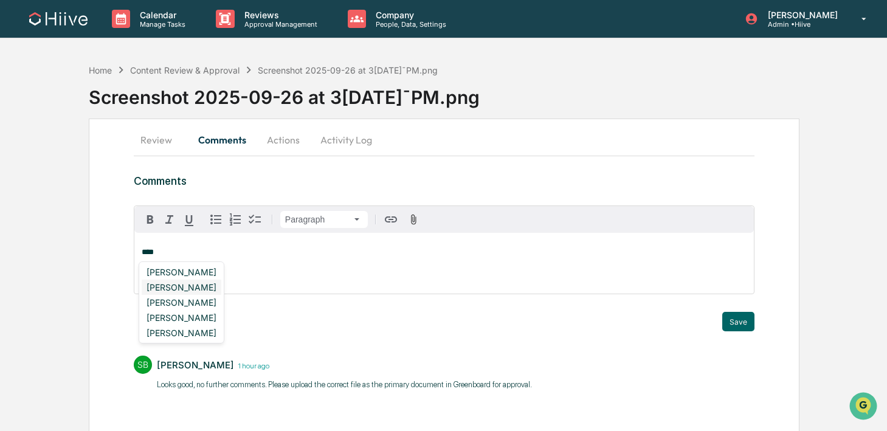
click at [199, 291] on div "[PERSON_NAME]" at bounding box center [182, 287] width 80 height 15
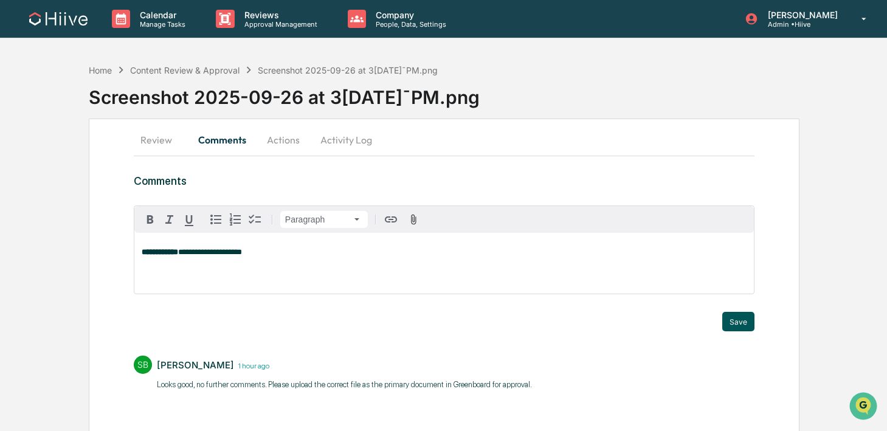
click at [747, 321] on button "Save" at bounding box center [738, 321] width 32 height 19
